Goal: Find contact information: Find contact information

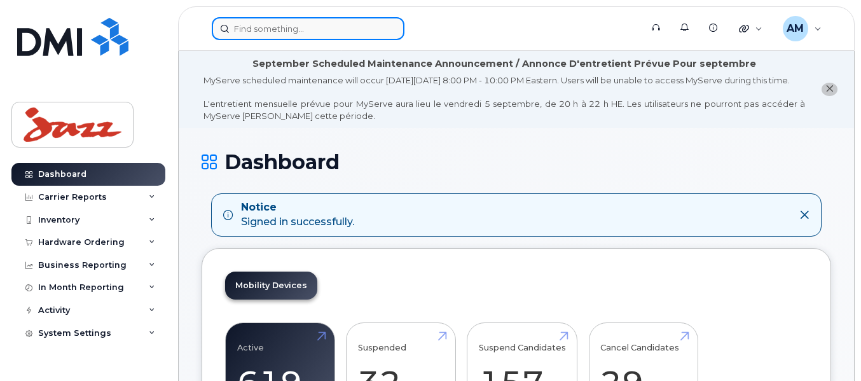
click at [328, 32] on input at bounding box center [308, 28] width 193 height 23
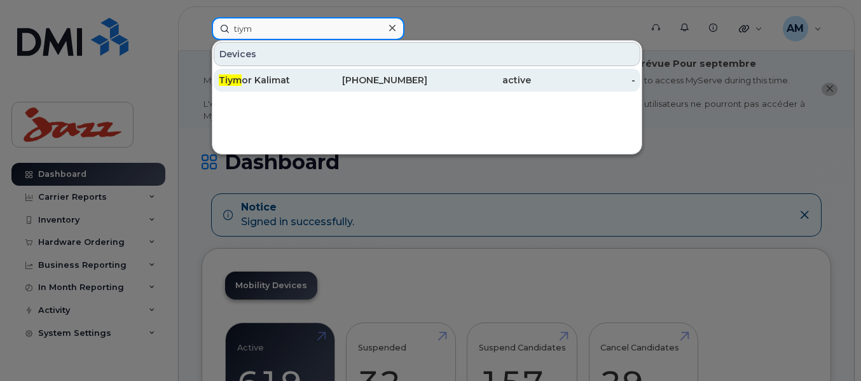
type input "tiym"
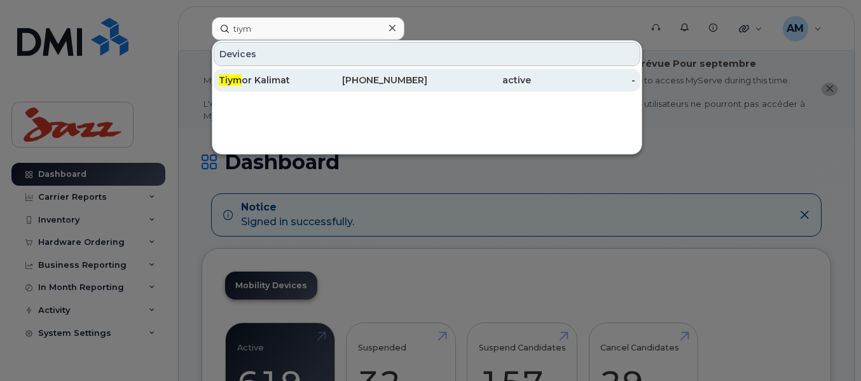
click at [427, 73] on div "902-219-0834" at bounding box center [479, 80] width 104 height 23
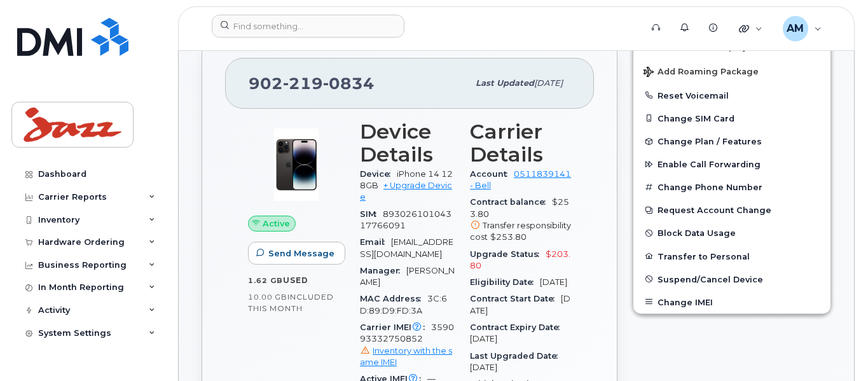
scroll to position [318, 0]
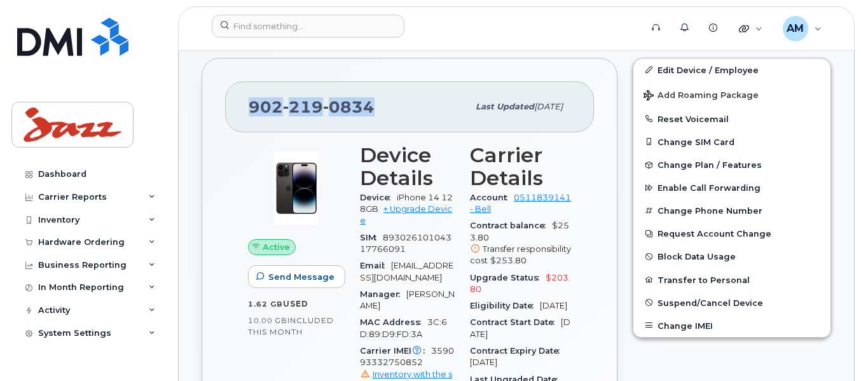
drag, startPoint x: 376, startPoint y: 120, endPoint x: 250, endPoint y: 121, distance: 125.9
click at [250, 120] on div "[PHONE_NUMBER]" at bounding box center [358, 107] width 219 height 27
copy span "[PHONE_NUMBER]"
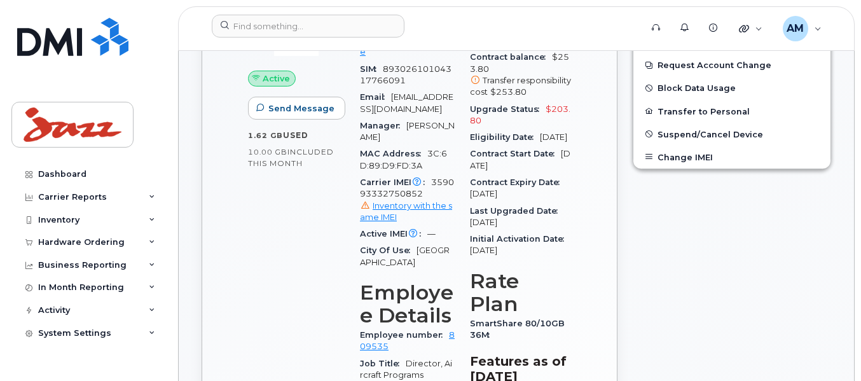
scroll to position [509, 0]
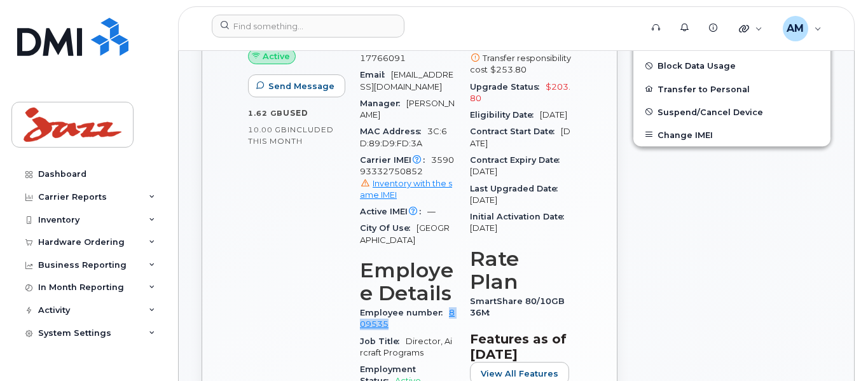
drag, startPoint x: 401, startPoint y: 307, endPoint x: 447, endPoint y: 291, distance: 48.5
click at [447, 305] on div "Employee number 809535" at bounding box center [407, 319] width 95 height 29
copy link "809535"
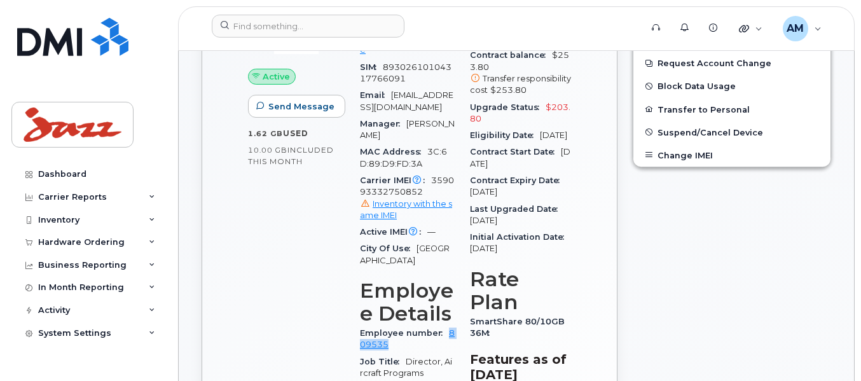
scroll to position [445, 0]
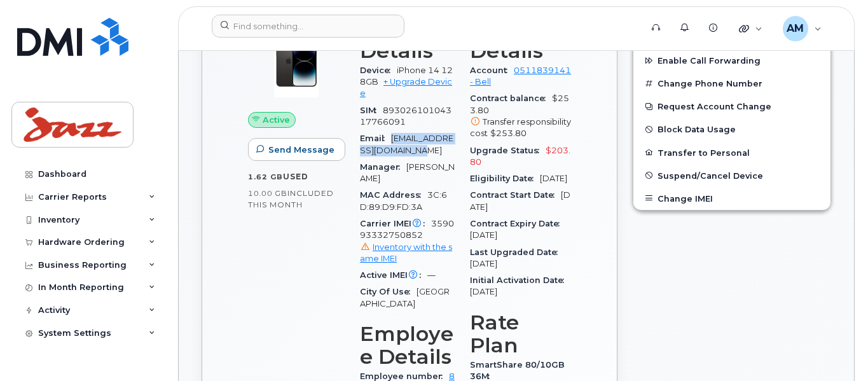
drag, startPoint x: 410, startPoint y: 153, endPoint x: 392, endPoint y: 139, distance: 21.8
click at [392, 139] on div "Email [EMAIL_ADDRESS][DOMAIN_NAME]" at bounding box center [407, 144] width 95 height 29
copy span "[EMAIL_ADDRESS][DOMAIN_NAME]"
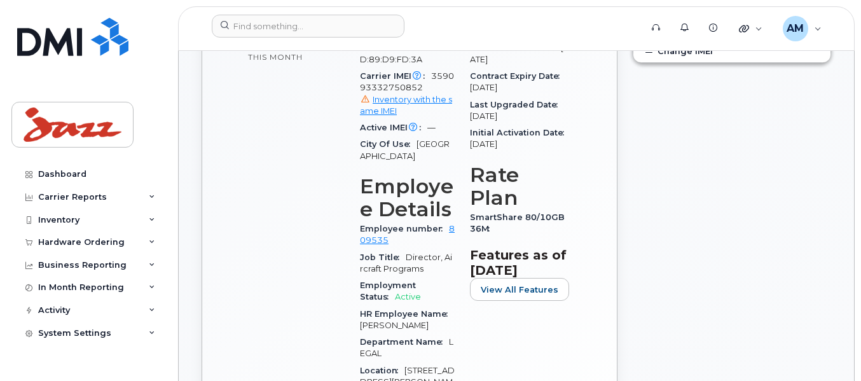
scroll to position [636, 0]
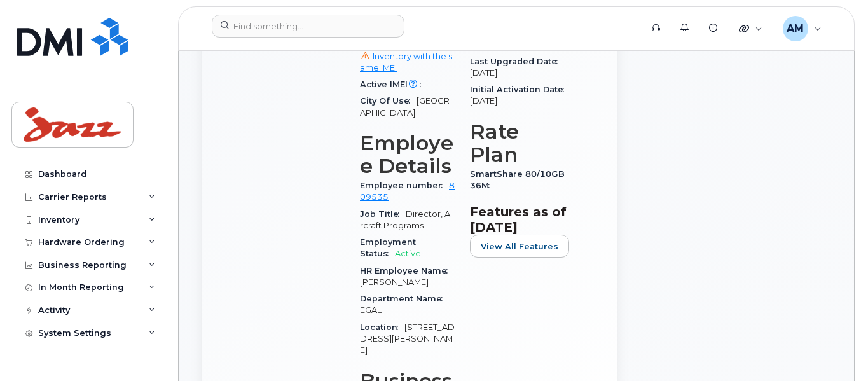
drag, startPoint x: 432, startPoint y: 256, endPoint x: 368, endPoint y: 258, distance: 63.6
click at [368, 263] on div "HR Employee Name [PERSON_NAME]" at bounding box center [407, 277] width 95 height 29
copy span "[PERSON_NAME]"
